Goal: Task Accomplishment & Management: Manage account settings

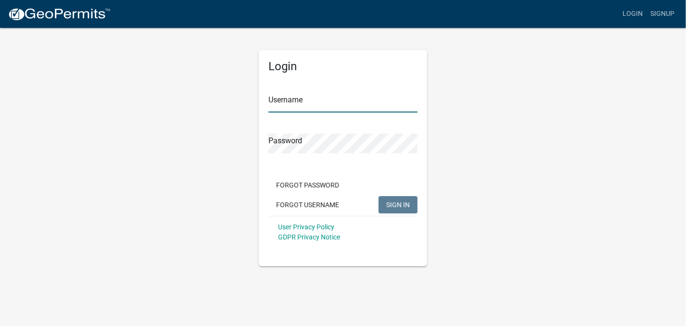
type input "ABOLDEN"
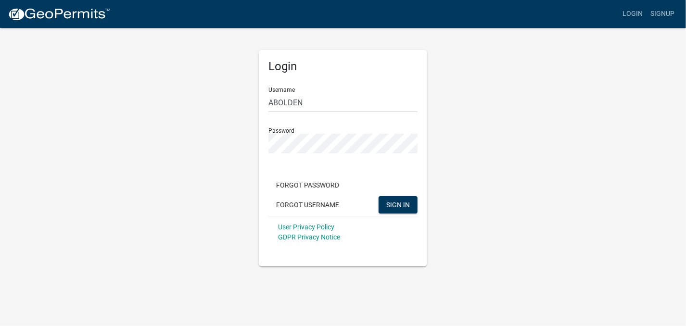
click at [448, 113] on div "Login Username ABOLDEN Password Forgot Password Forgot Username SIGN IN User Pr…" at bounding box center [343, 146] width 548 height 239
click at [408, 202] on span "SIGN IN" at bounding box center [398, 205] width 24 height 8
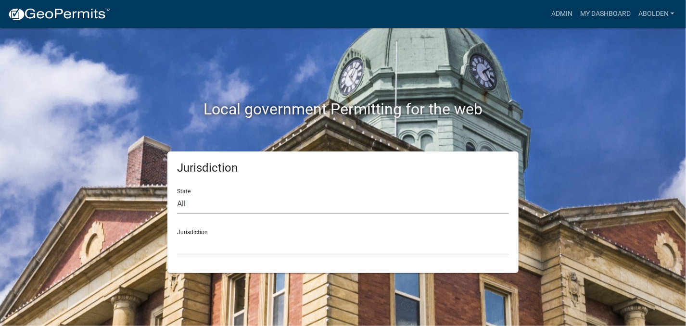
click at [187, 200] on select "All [US_STATE] [US_STATE] [US_STATE] [US_STATE] [US_STATE] [US_STATE] [US_STATE…" at bounding box center [343, 204] width 332 height 20
select select "[US_STATE]"
click at [177, 194] on select "All [US_STATE] [US_STATE] [US_STATE] [US_STATE] [US_STATE] [US_STATE] [US_STATE…" at bounding box center [343, 204] width 332 height 20
click at [196, 246] on select "[GEOGRAPHIC_DATA], [US_STATE] [GEOGRAPHIC_DATA], [US_STATE]" at bounding box center [343, 245] width 332 height 20
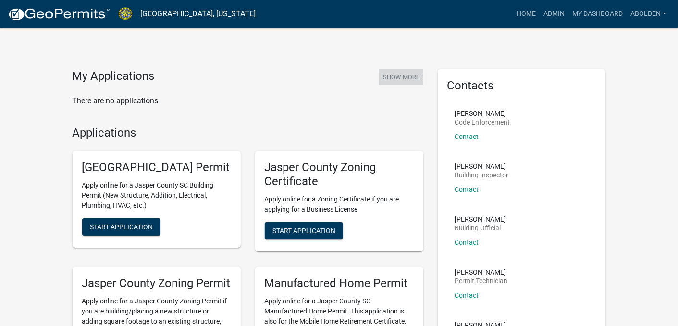
click at [396, 76] on button "Show More" at bounding box center [401, 77] width 44 height 16
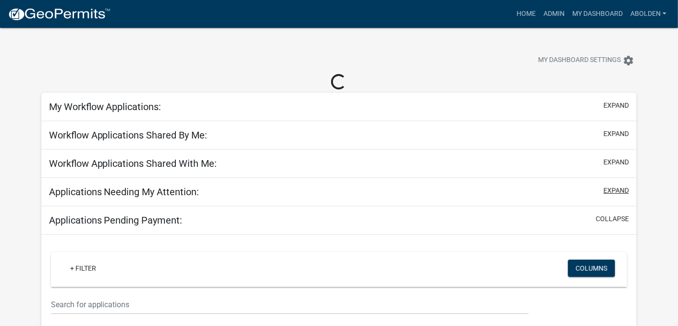
click at [619, 192] on button "expand" at bounding box center [616, 191] width 25 height 10
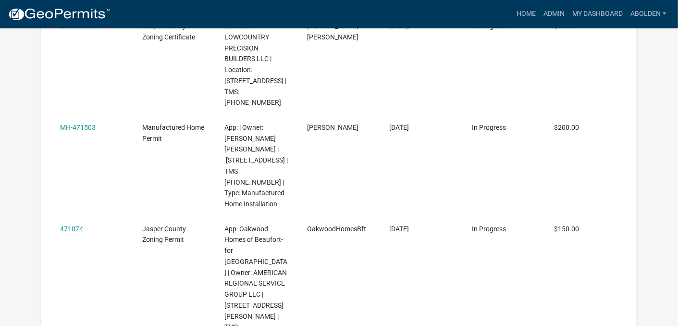
scroll to position [1443, 0]
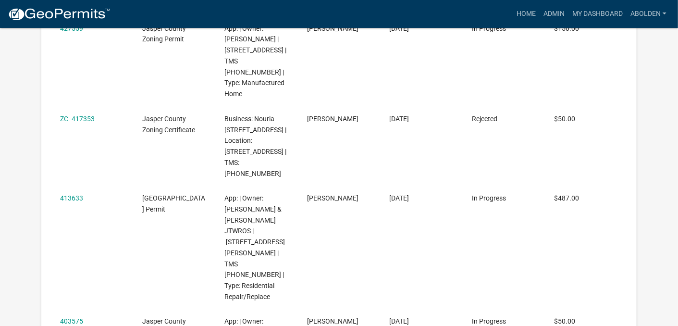
scroll to position [1298, 0]
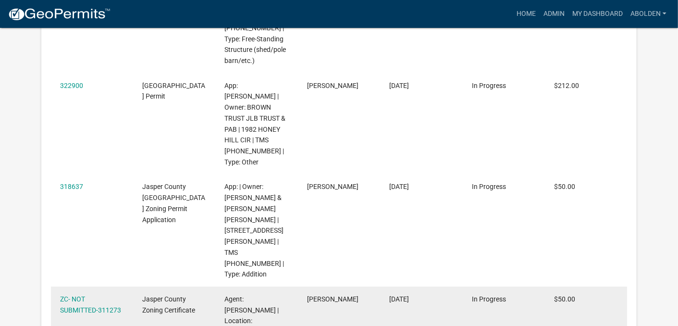
scroll to position [1475, 0]
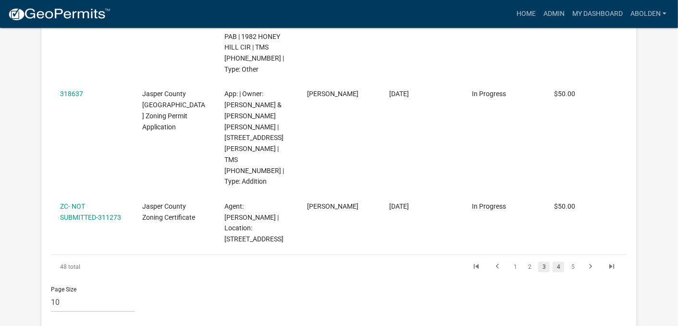
click at [560, 262] on link "4" at bounding box center [559, 267] width 12 height 11
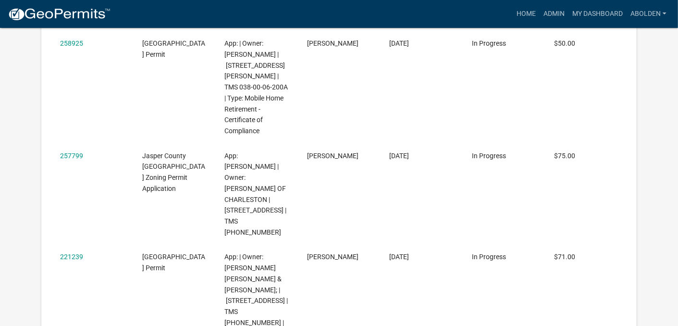
scroll to position [1409, 0]
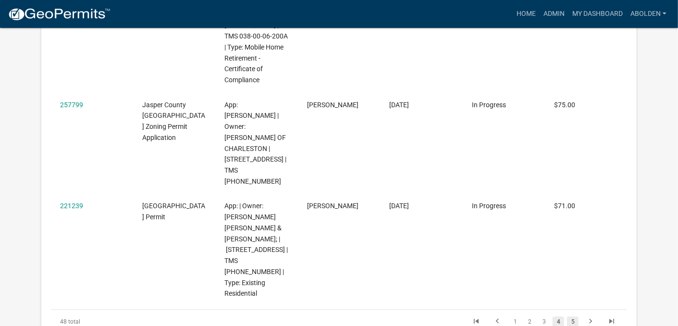
click at [574, 316] on link "5" at bounding box center [573, 321] width 12 height 11
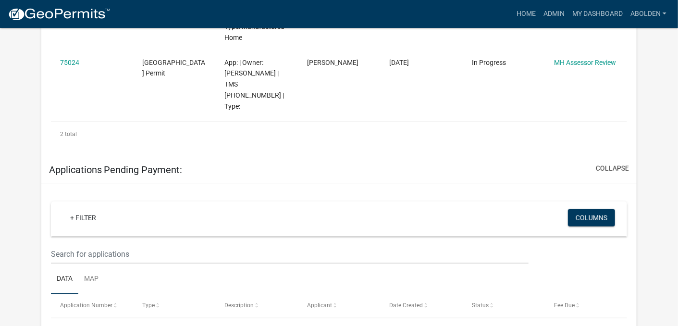
scroll to position [352, 0]
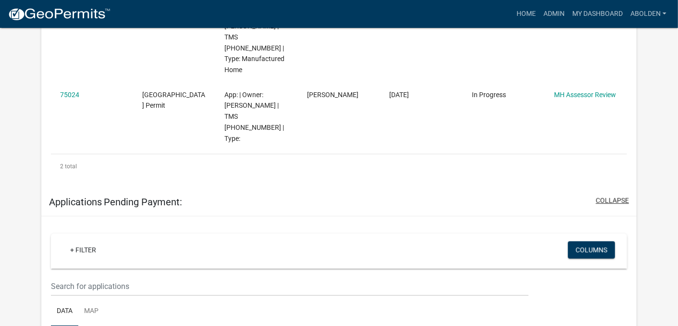
click at [612, 196] on button "collapse" at bounding box center [612, 201] width 33 height 10
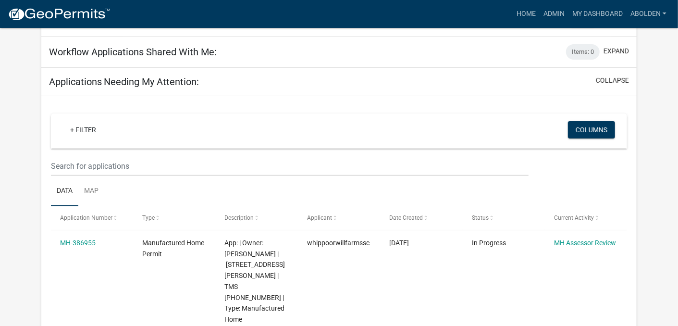
scroll to position [103, 0]
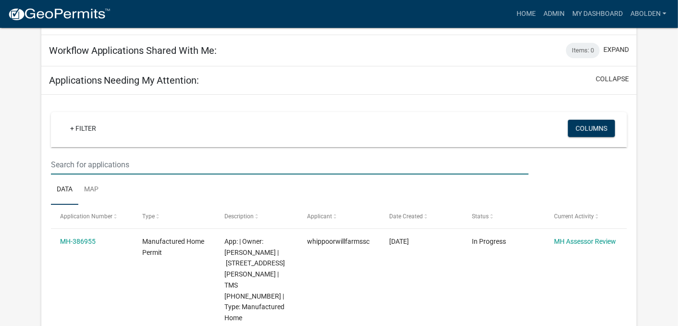
click at [378, 166] on input "text" at bounding box center [290, 165] width 478 height 20
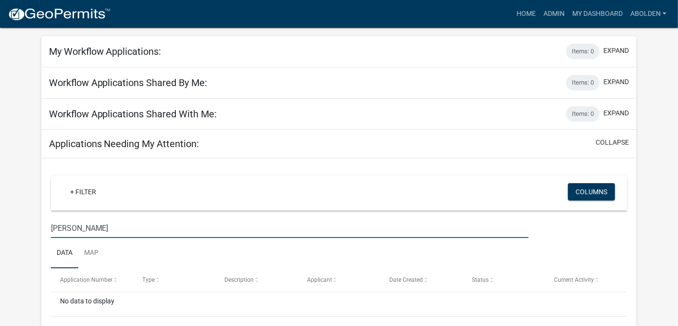
scroll to position [0, 0]
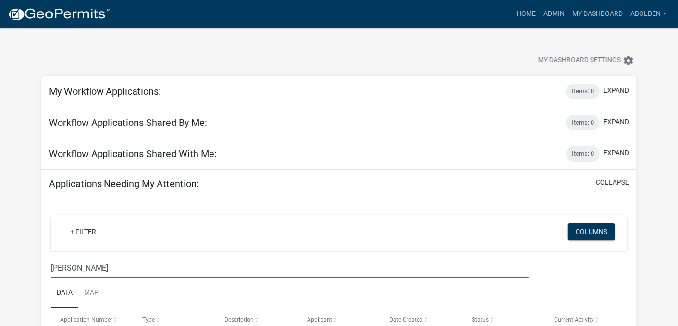
type input "[PERSON_NAME]"
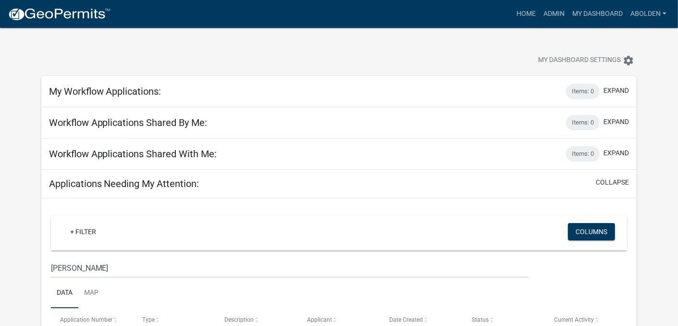
click at [329, 153] on div "Workflow Applications Shared With Me: Items: 0 expand" at bounding box center [339, 153] width 596 height 31
click at [228, 158] on div "Workflow Applications Shared With Me: Items: 0 expand" at bounding box center [339, 153] width 596 height 31
click at [613, 180] on button "collapse" at bounding box center [612, 182] width 33 height 10
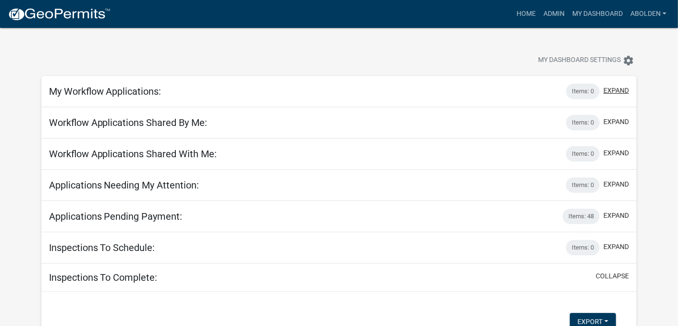
click at [610, 92] on button "expand" at bounding box center [616, 91] width 25 height 10
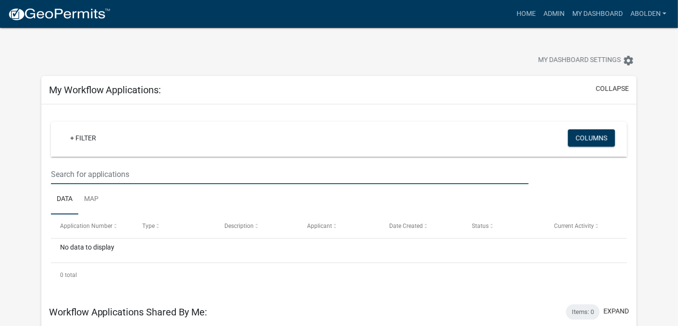
click at [371, 176] on input "text" at bounding box center [290, 174] width 478 height 20
type input "[PERSON_NAME]"
click at [522, 10] on link "Home" at bounding box center [526, 14] width 27 height 18
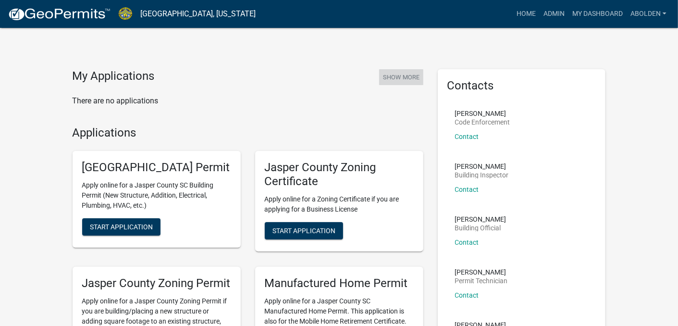
click at [404, 76] on button "Show More" at bounding box center [401, 77] width 44 height 16
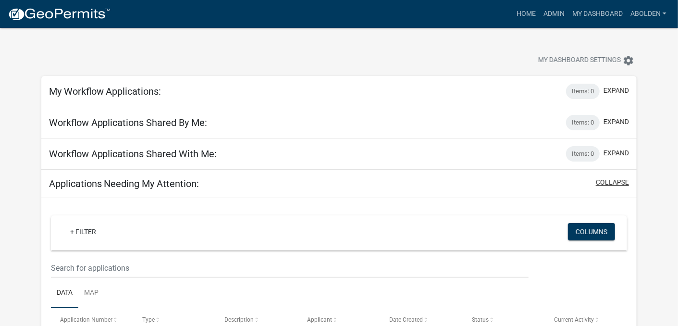
click at [622, 181] on button "collapse" at bounding box center [612, 182] width 33 height 10
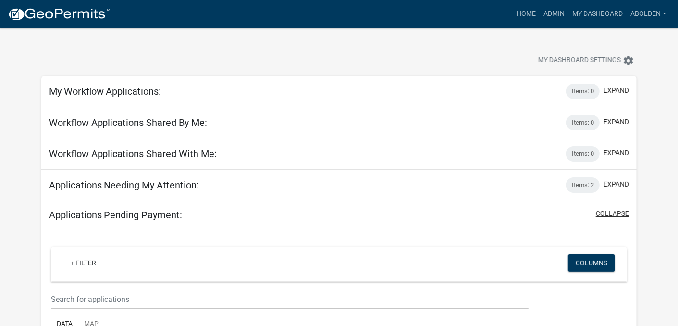
click at [608, 214] on button "collapse" at bounding box center [612, 214] width 33 height 10
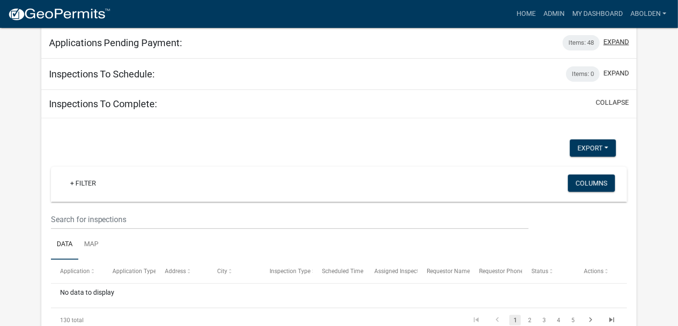
scroll to position [41, 0]
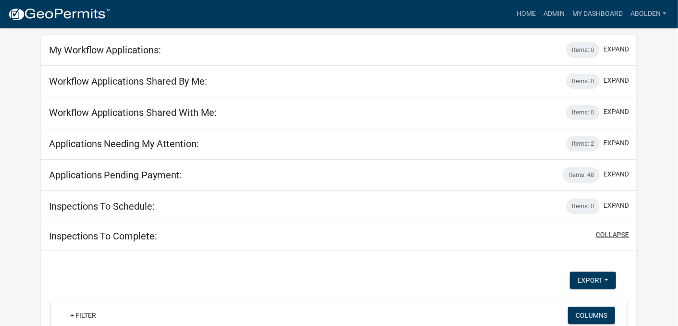
click at [617, 232] on button "collapse" at bounding box center [612, 235] width 33 height 10
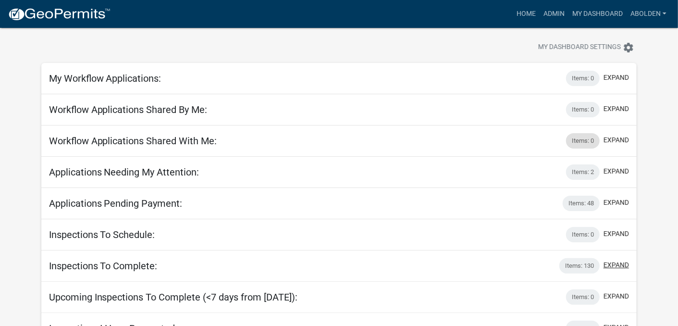
scroll to position [0, 0]
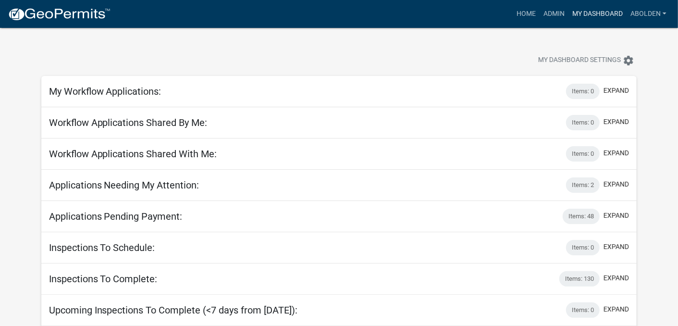
click at [576, 10] on link "My Dashboard" at bounding box center [598, 14] width 58 height 18
click at [578, 14] on link "My Dashboard" at bounding box center [598, 14] width 58 height 18
click at [644, 14] on link "ABOLDEN" at bounding box center [649, 14] width 44 height 18
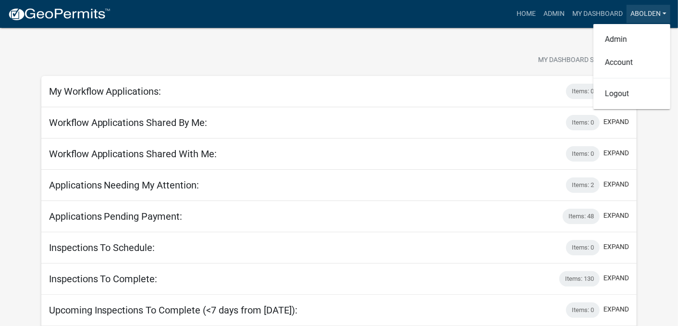
click at [644, 14] on link "ABOLDEN" at bounding box center [649, 14] width 44 height 18
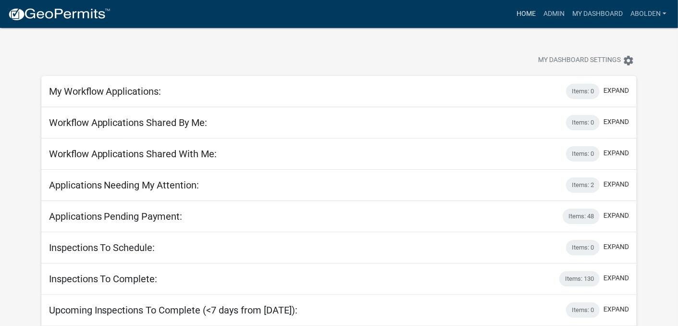
click at [529, 15] on link "Home" at bounding box center [526, 14] width 27 height 18
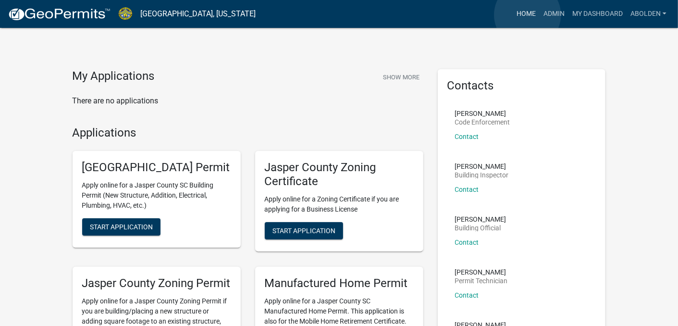
click at [528, 15] on link "Home" at bounding box center [526, 14] width 27 height 18
click at [522, 11] on link "Home" at bounding box center [526, 14] width 27 height 18
click at [392, 75] on button "Show More" at bounding box center [401, 77] width 44 height 16
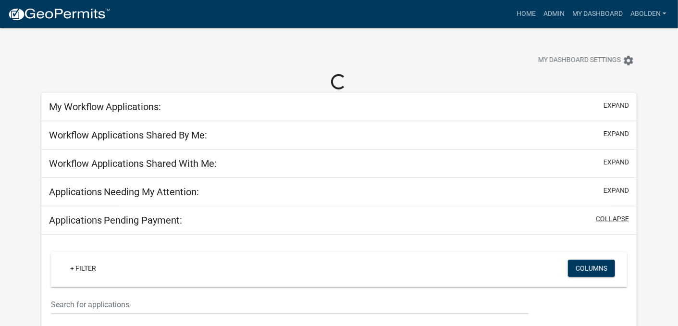
click at [604, 217] on button "collapse" at bounding box center [612, 219] width 33 height 10
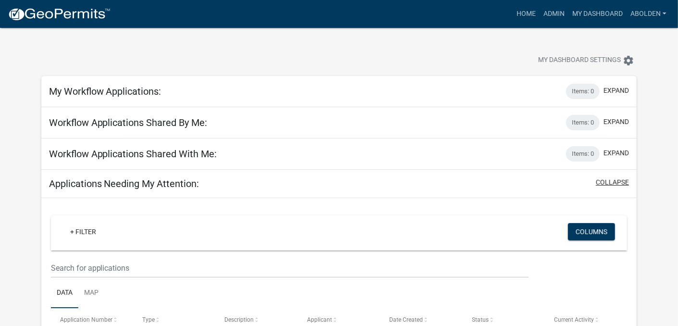
click at [606, 184] on button "collapse" at bounding box center [612, 182] width 33 height 10
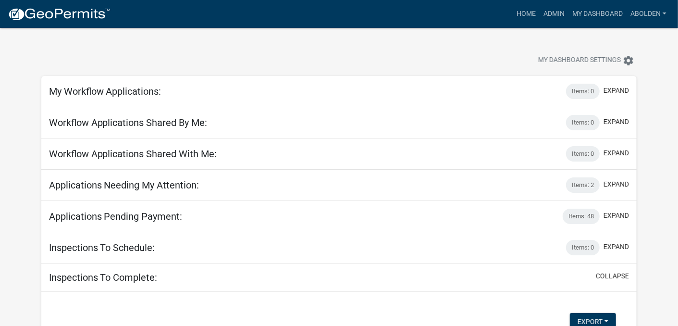
click at [505, 151] on div "Workflow Applications Shared With Me: Items: 0 expand" at bounding box center [339, 153] width 596 height 31
click at [578, 157] on div "Items: 0" at bounding box center [583, 153] width 34 height 15
click at [615, 151] on button "expand" at bounding box center [616, 153] width 25 height 10
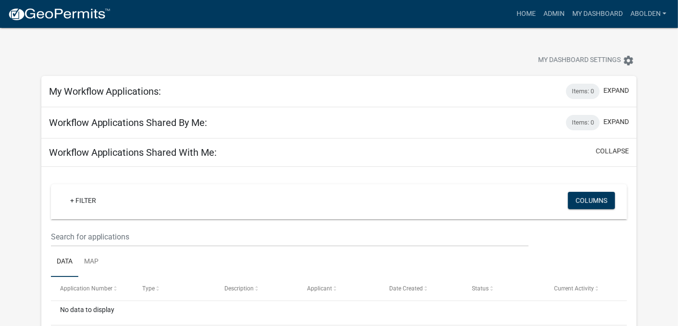
click at [126, 213] on div "+ Filter Columns" at bounding box center [339, 201] width 568 height 35
click at [128, 201] on div "+ Filter" at bounding box center [244, 202] width 379 height 20
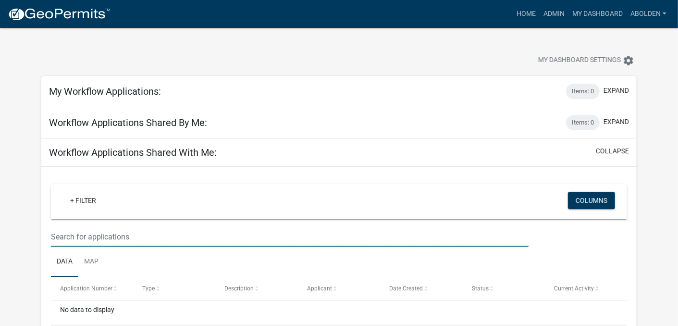
click at [125, 230] on input "text" at bounding box center [290, 237] width 478 height 20
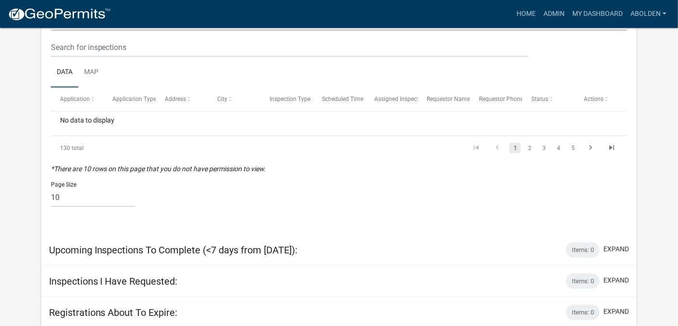
scroll to position [519, 0]
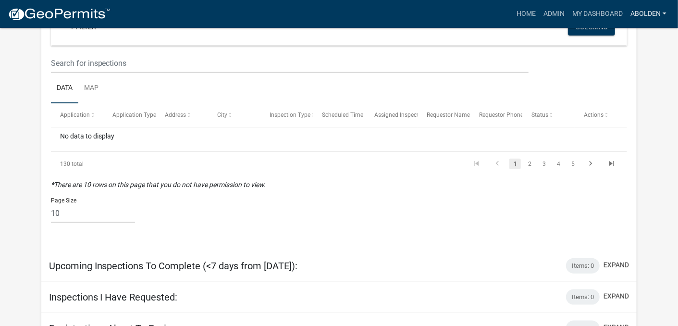
type input "[PERSON_NAME]"
click at [667, 13] on link "ABOLDEN" at bounding box center [649, 14] width 44 height 18
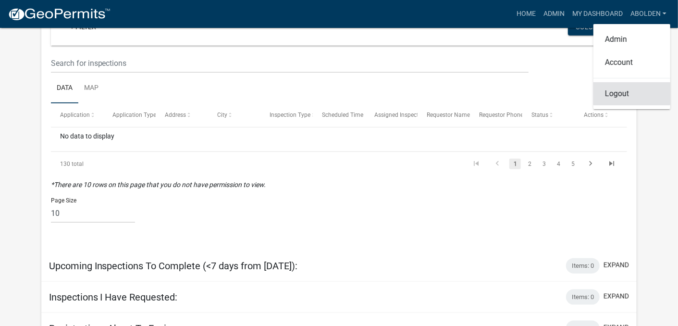
click at [624, 91] on link "Logout" at bounding box center [632, 93] width 77 height 23
